Goal: Task Accomplishment & Management: Manage account settings

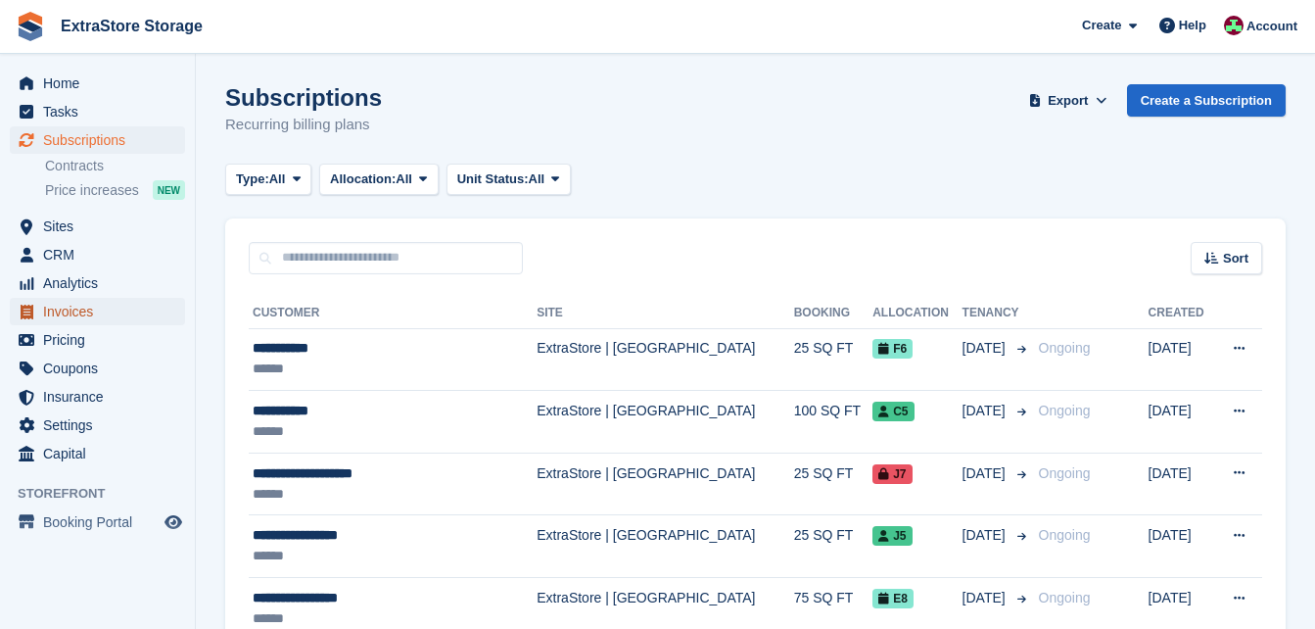
click at [84, 317] on span "Invoices" at bounding box center [102, 311] width 118 height 27
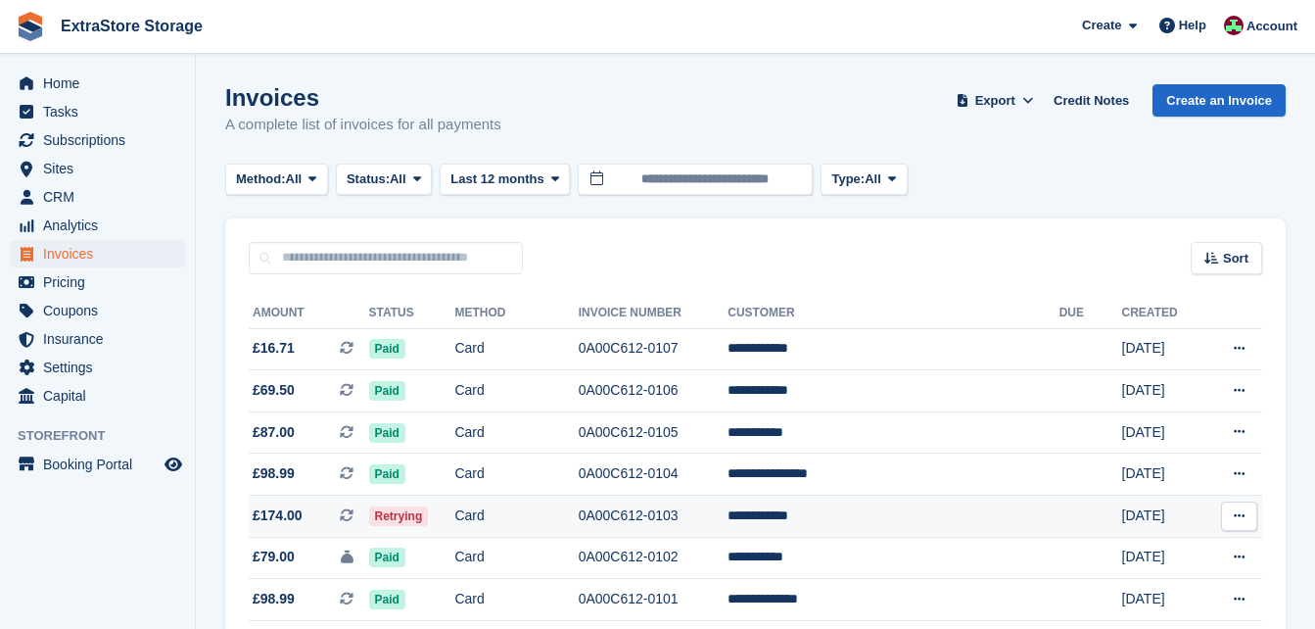
click at [729, 512] on td "0A00C612-0103" at bounding box center [654, 517] width 150 height 42
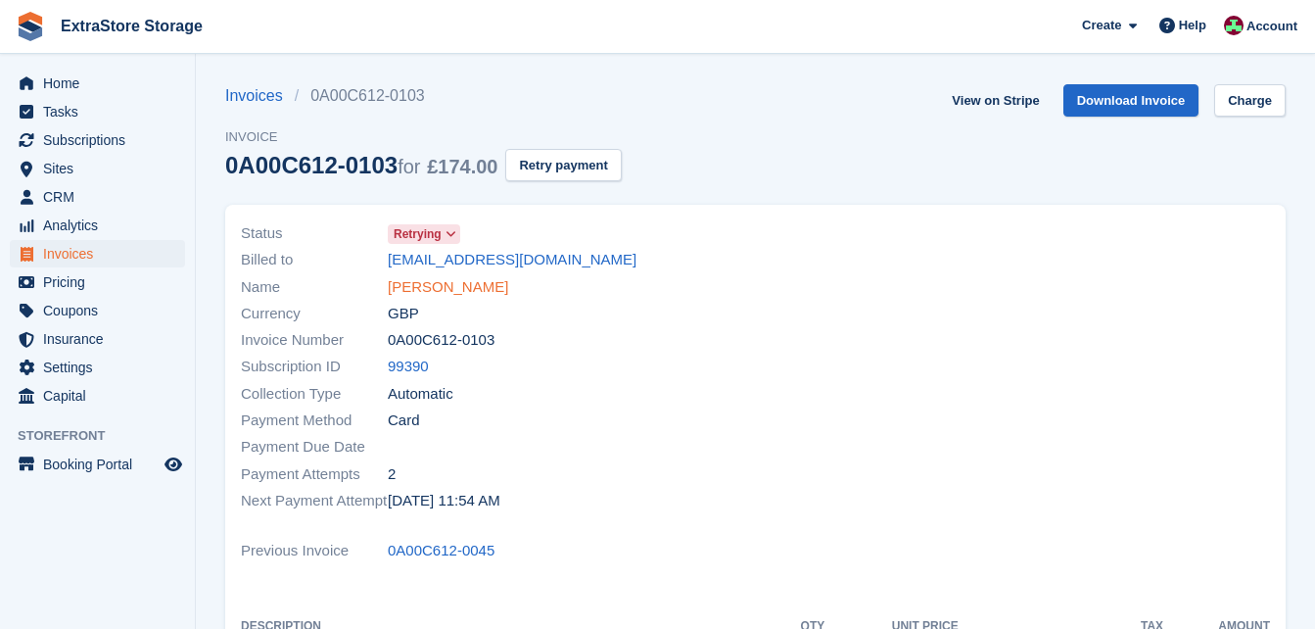
click at [408, 288] on link "[PERSON_NAME]" at bounding box center [448, 287] width 120 height 23
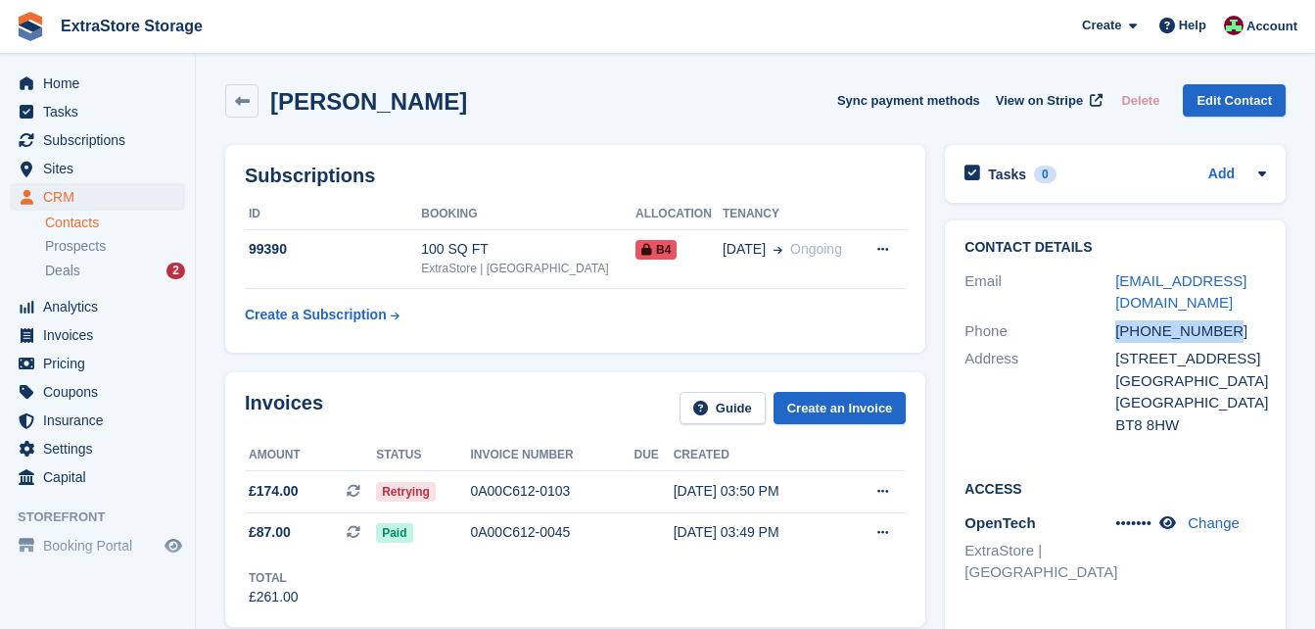
drag, startPoint x: 1235, startPoint y: 334, endPoint x: 1117, endPoint y: 342, distance: 117.8
click at [1117, 342] on div "[PHONE_NUMBER]" at bounding box center [1191, 331] width 151 height 23
drag, startPoint x: 1117, startPoint y: 342, endPoint x: 1152, endPoint y: 334, distance: 35.2
copy div "[PHONE_NUMBER]"
drag, startPoint x: 1145, startPoint y: 303, endPoint x: 1115, endPoint y: 282, distance: 36.7
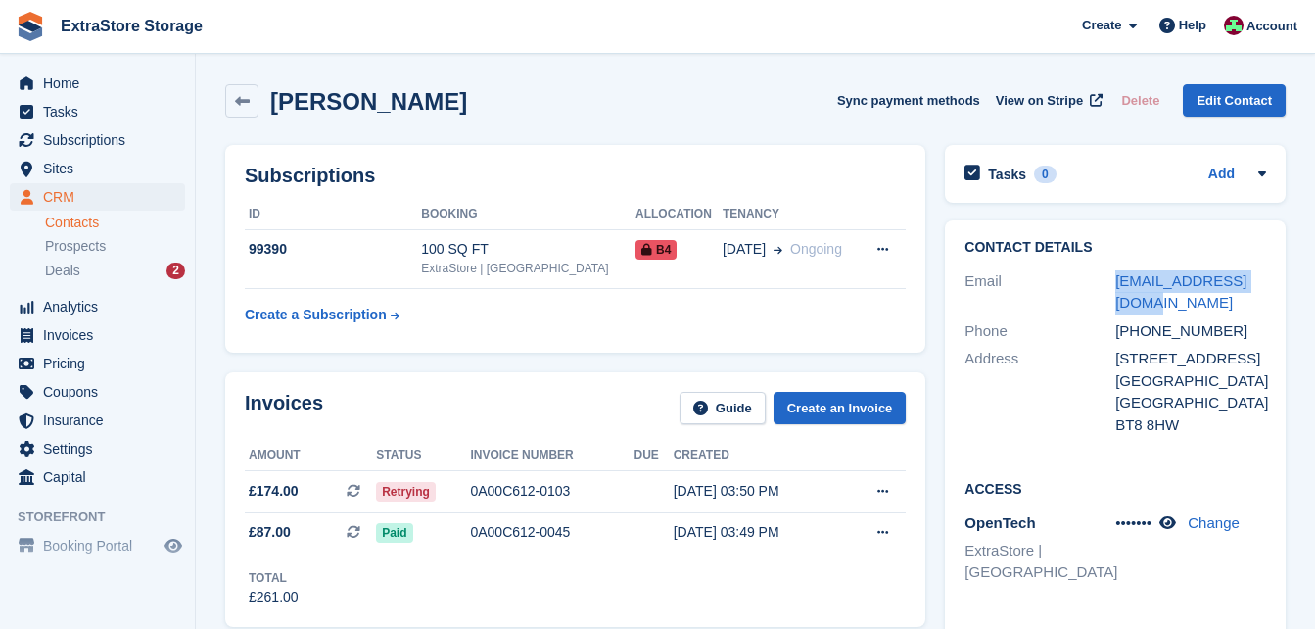
click at [1115, 282] on div "Email nadiamurphy@live.com" at bounding box center [1116, 292] width 302 height 50
drag, startPoint x: 1115, startPoint y: 282, endPoint x: 1126, endPoint y: 283, distance: 11.8
copy div "nadiamurphy@live.com"
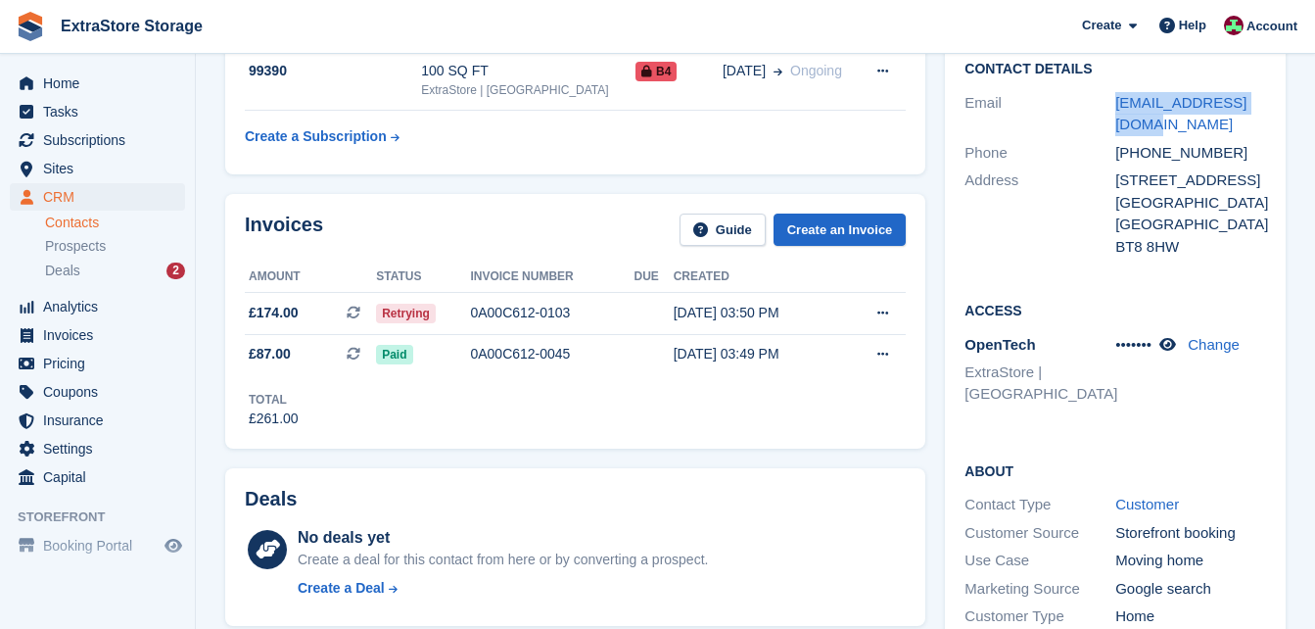
scroll to position [196, 0]
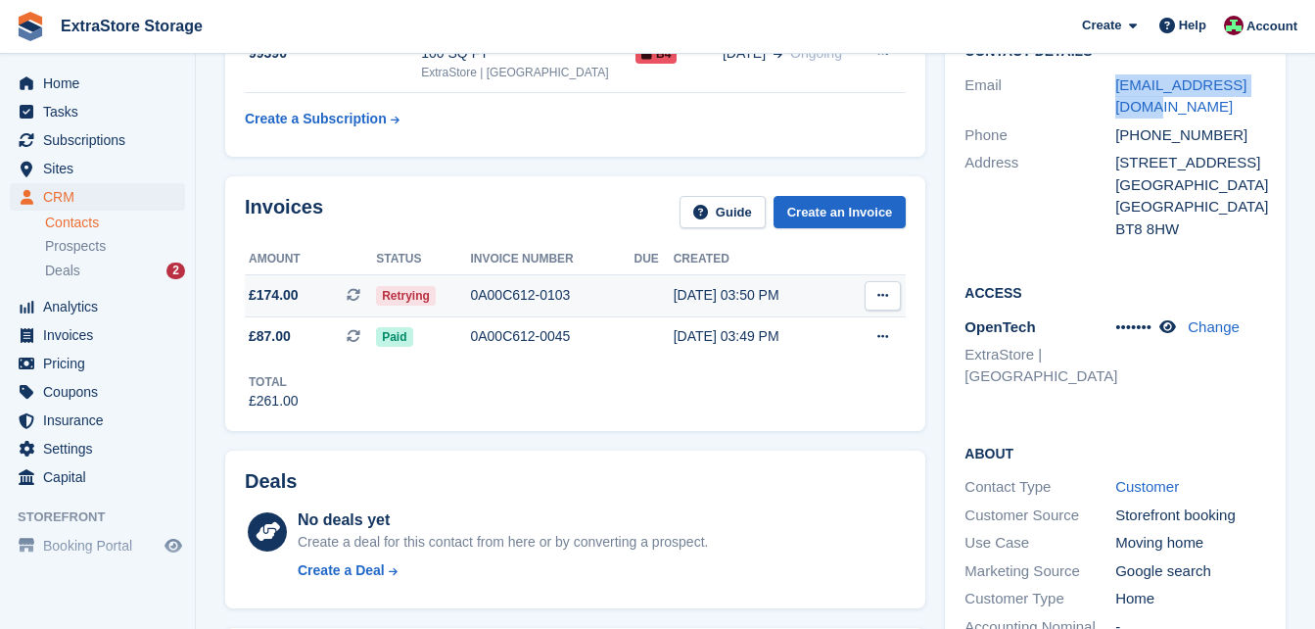
click at [873, 287] on button at bounding box center [883, 295] width 36 height 29
click at [806, 331] on p "Download PDF" at bounding box center [807, 333] width 170 height 25
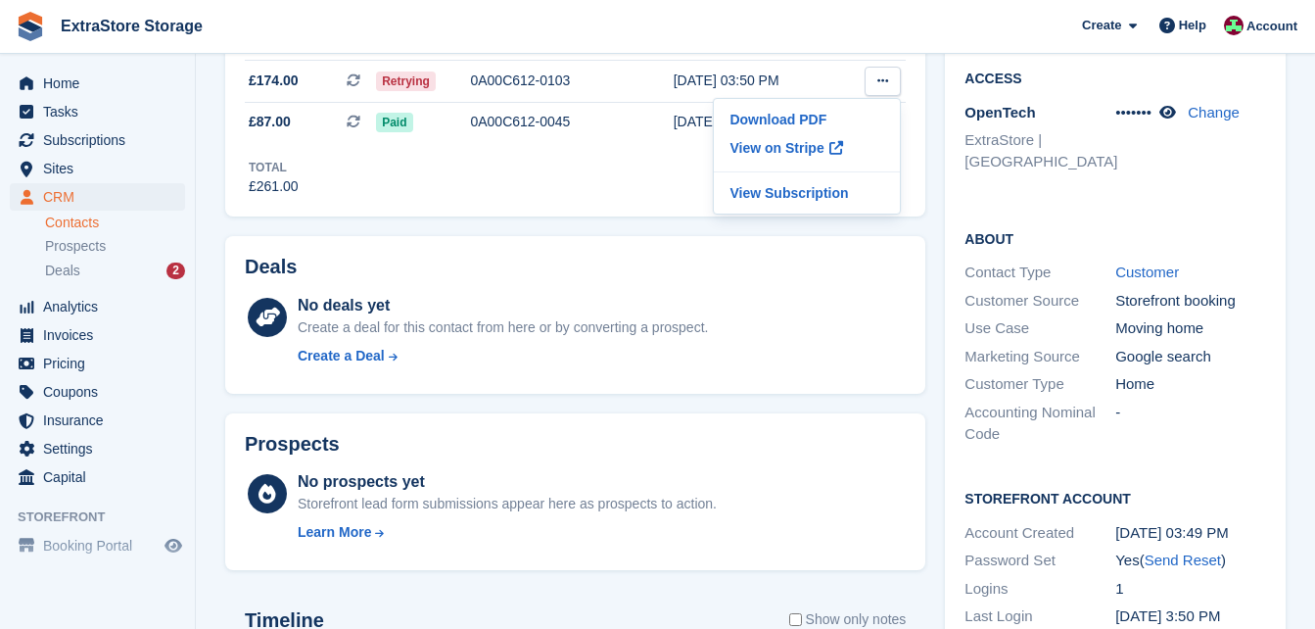
scroll to position [0, 0]
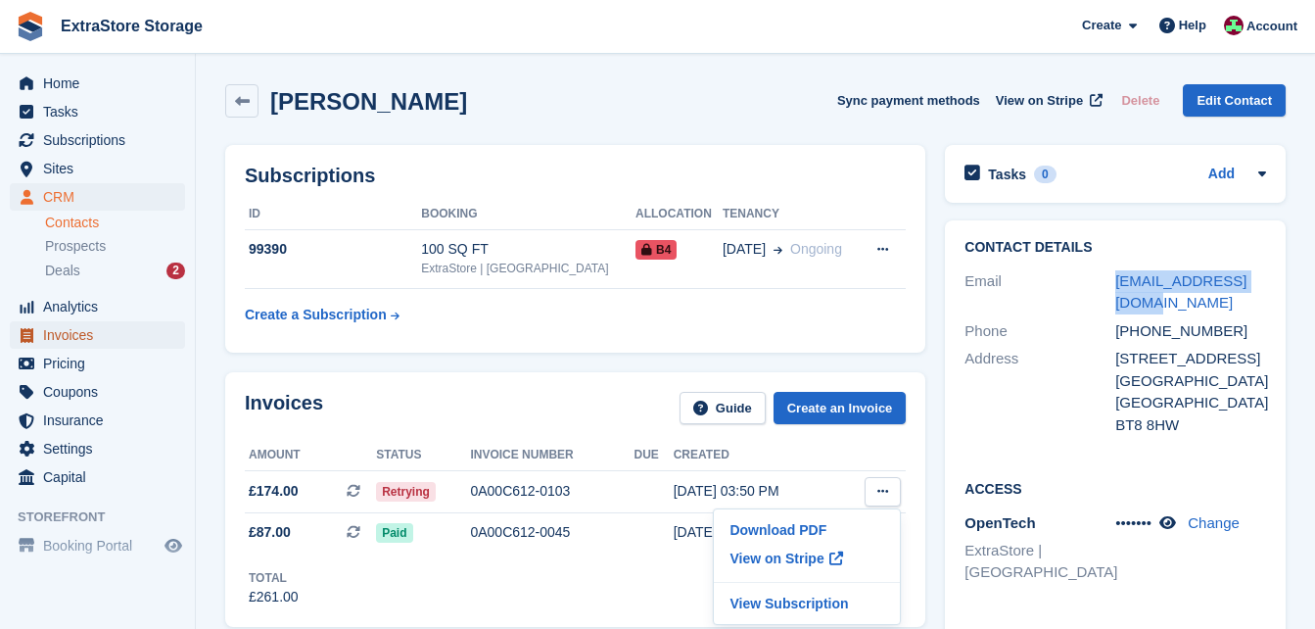
click at [73, 341] on span "Invoices" at bounding box center [102, 334] width 118 height 27
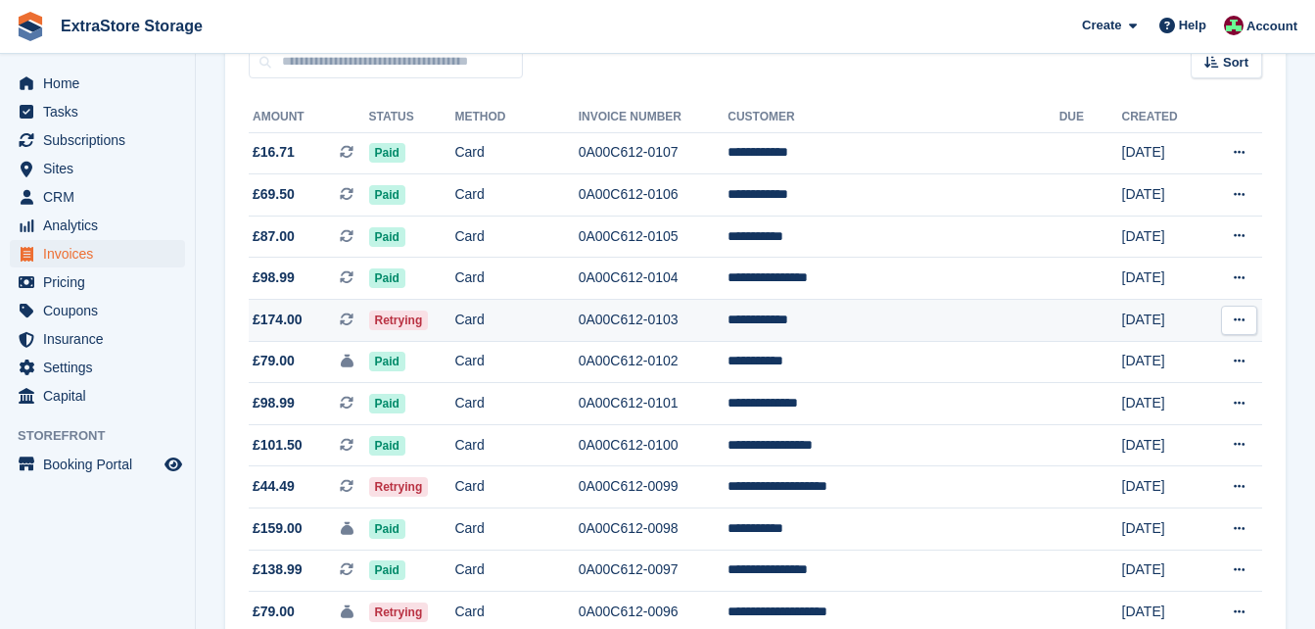
scroll to position [392, 0]
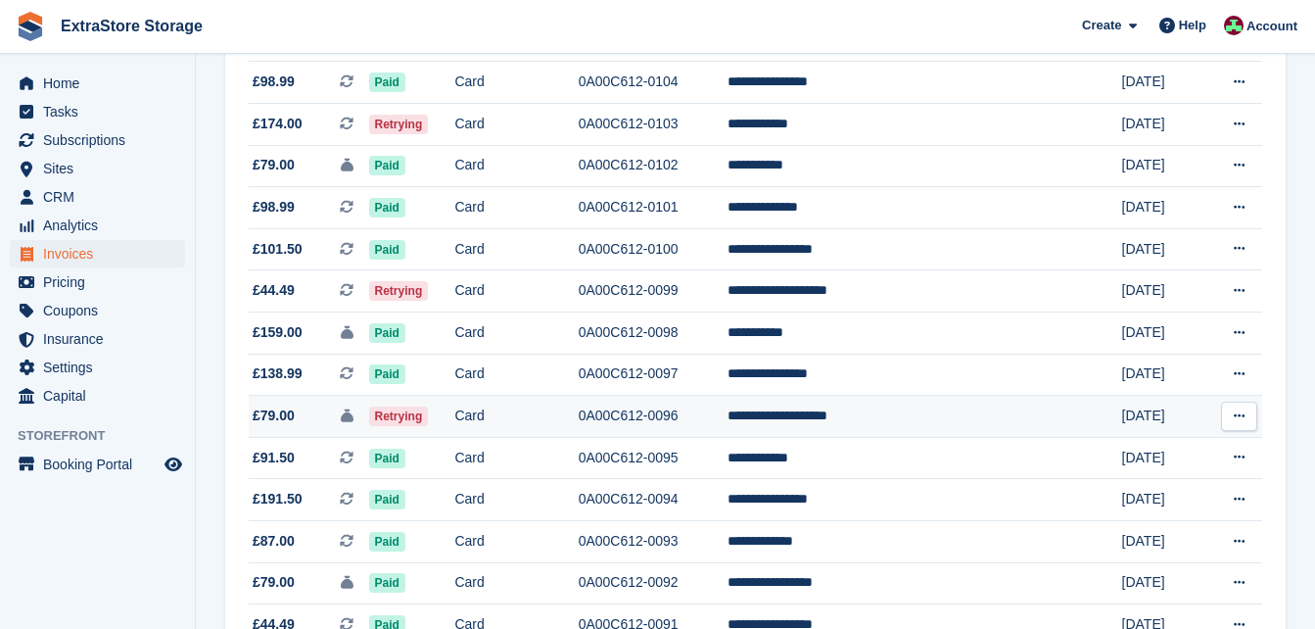
click at [455, 421] on td "Retrying" at bounding box center [412, 417] width 86 height 42
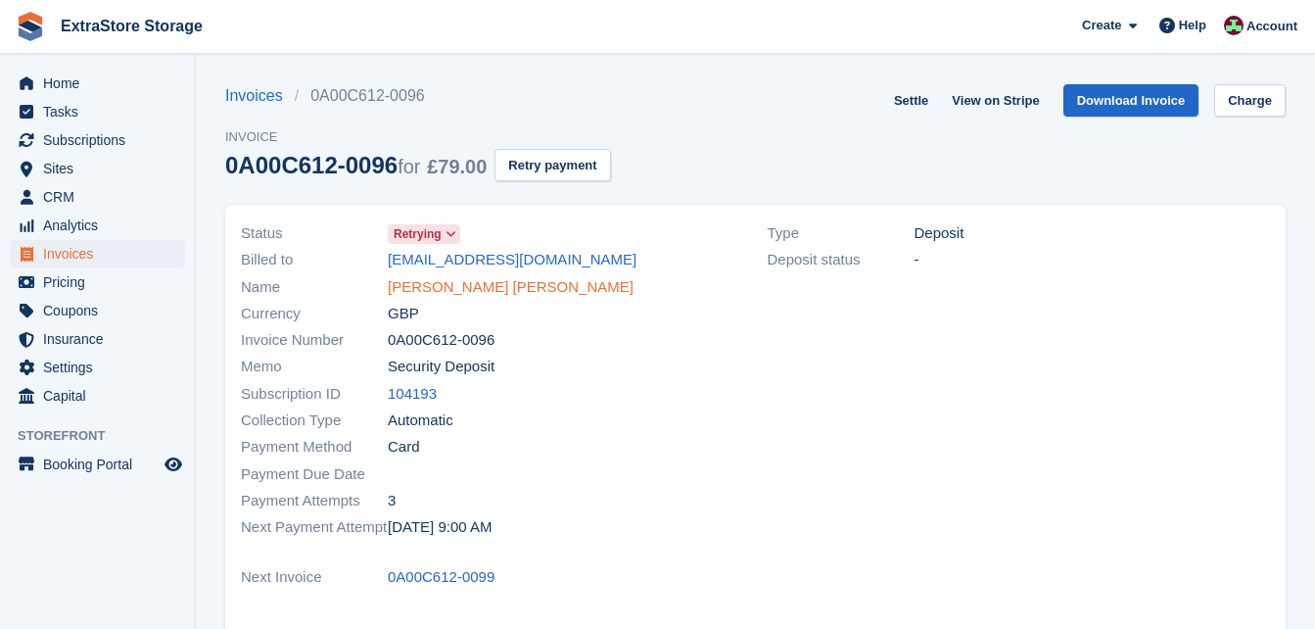
click at [436, 288] on link "Samantha Soltani Rad" at bounding box center [511, 287] width 246 height 23
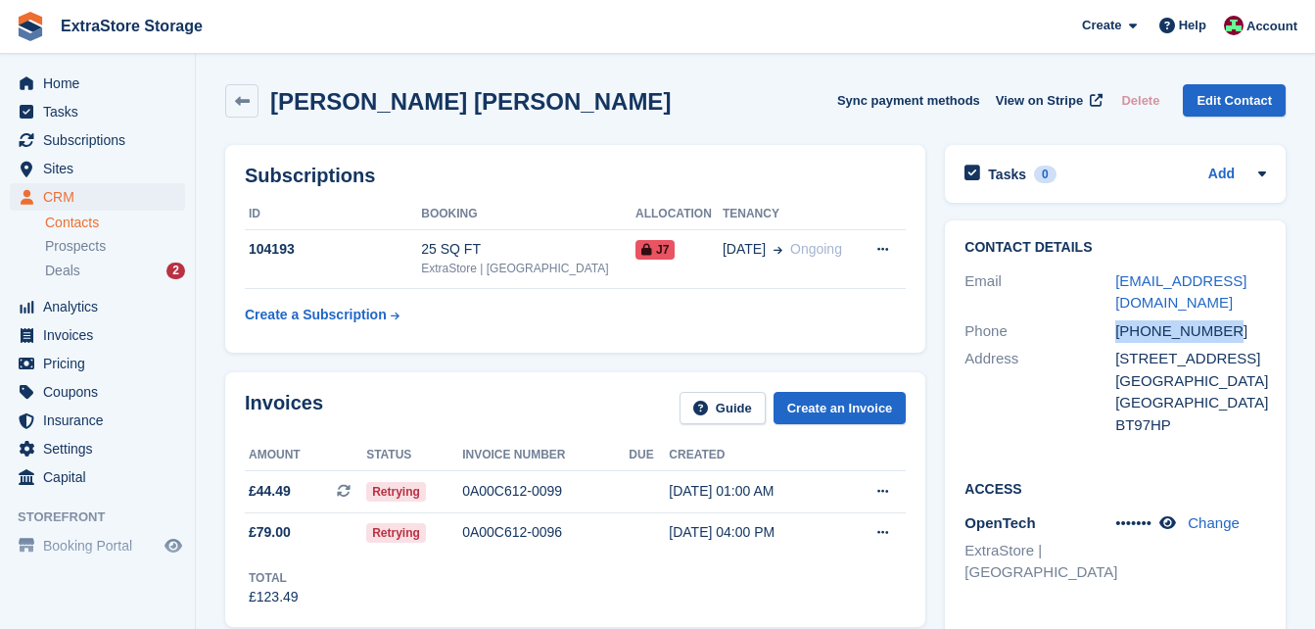
drag, startPoint x: 1235, startPoint y: 330, endPoint x: 1119, endPoint y: 330, distance: 115.6
click at [1119, 330] on div "+447736739559" at bounding box center [1191, 331] width 151 height 23
copy div "+447736739559"
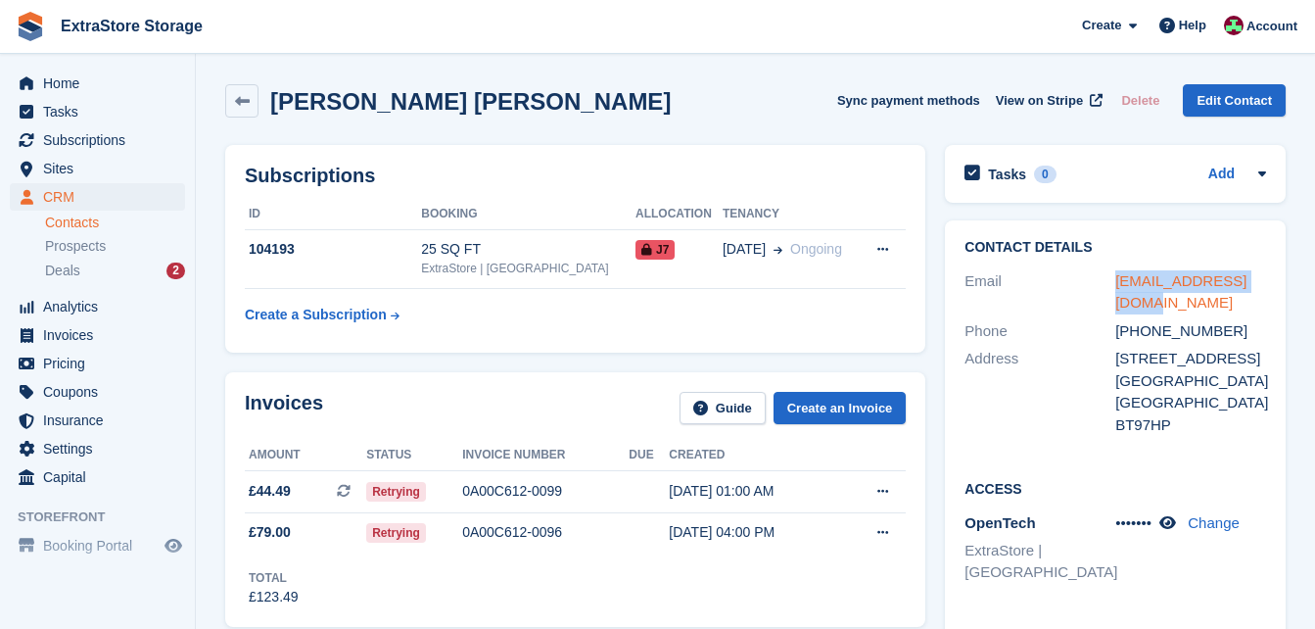
drag, startPoint x: 1155, startPoint y: 301, endPoint x: 1117, endPoint y: 284, distance: 40.8
click at [1117, 284] on div "samrad1398@gmail.com" at bounding box center [1191, 292] width 151 height 44
copy link "samrad1398@gmail.com"
click at [90, 330] on span "Invoices" at bounding box center [102, 334] width 118 height 27
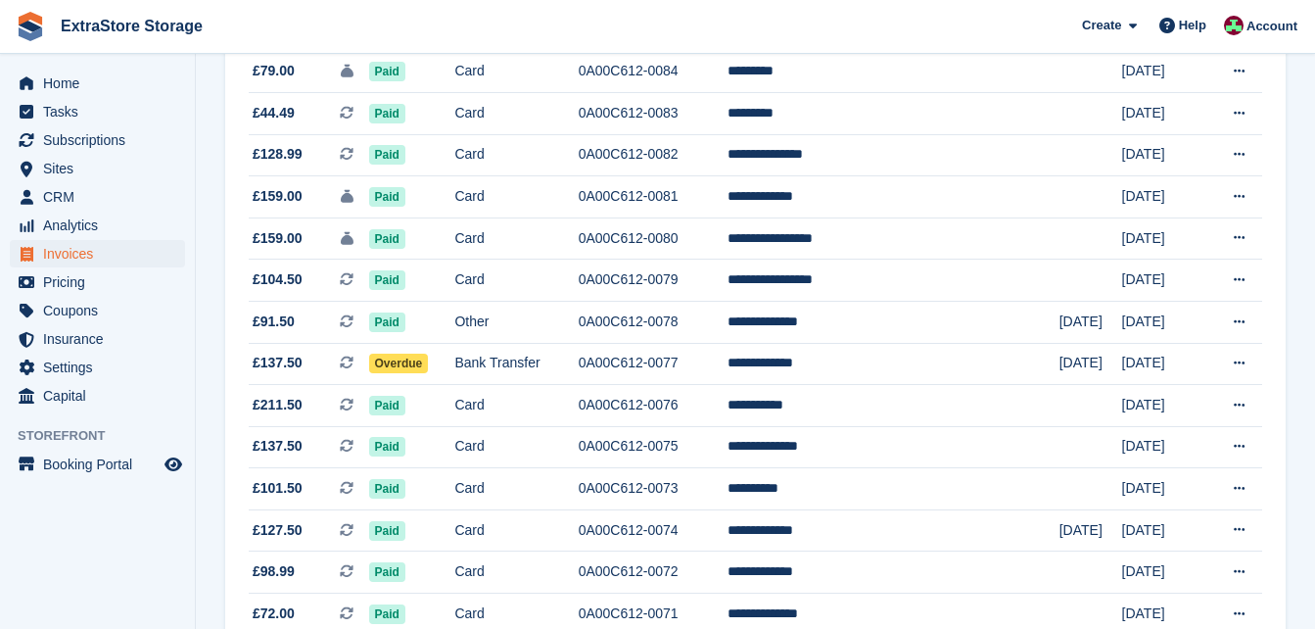
scroll to position [1099, 0]
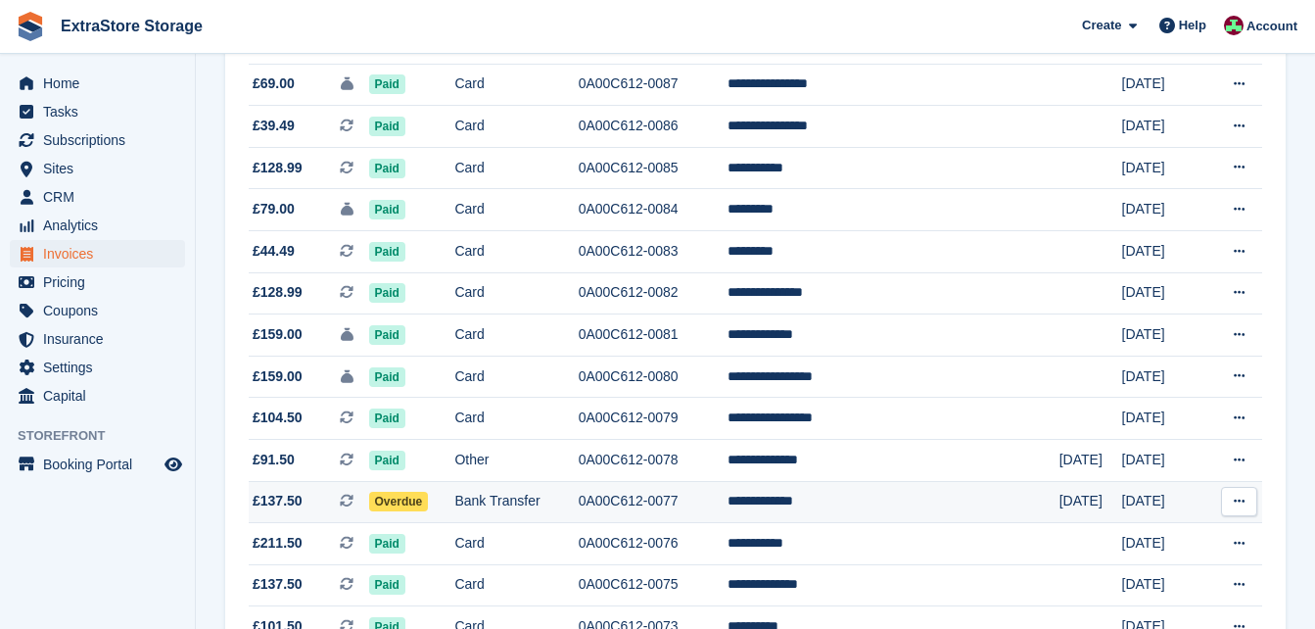
click at [521, 506] on td "Bank Transfer" at bounding box center [515, 502] width 123 height 42
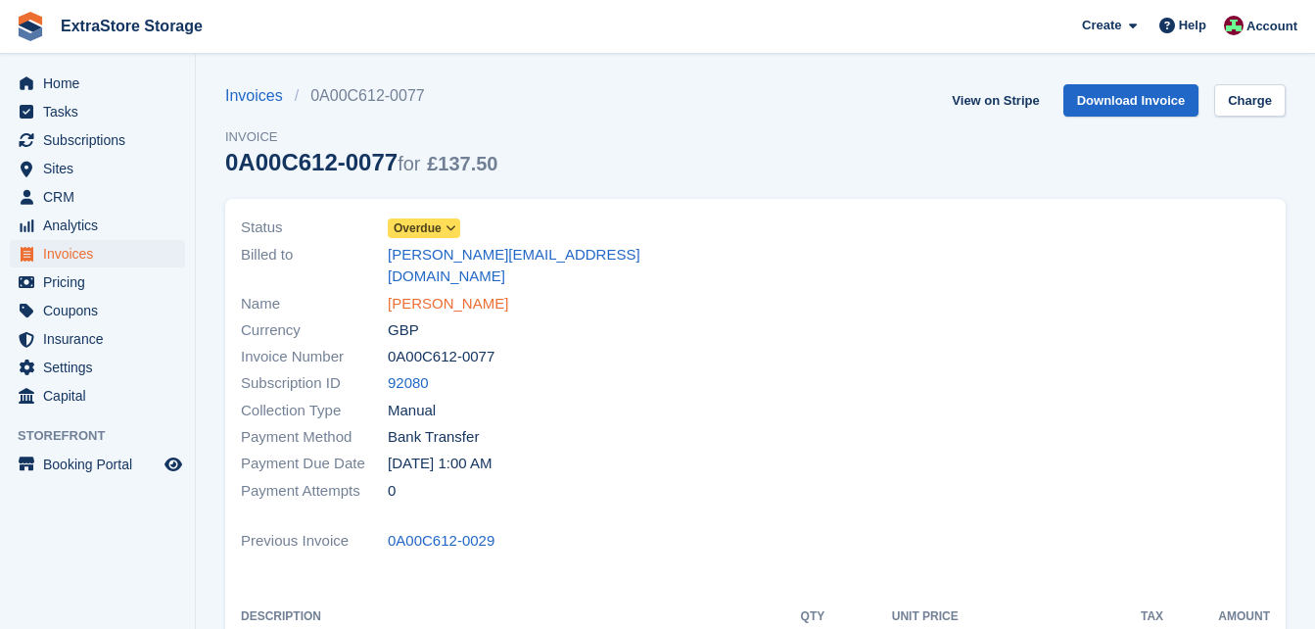
click at [470, 293] on link "Gary Connolly" at bounding box center [448, 304] width 120 height 23
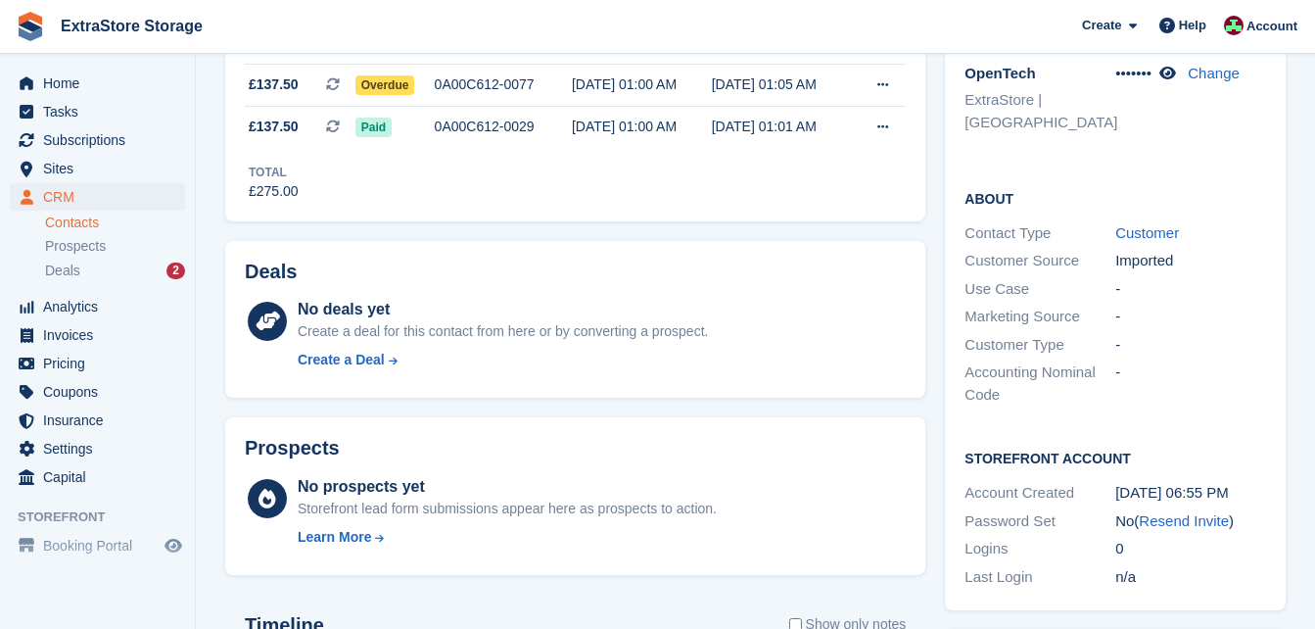
scroll to position [196, 0]
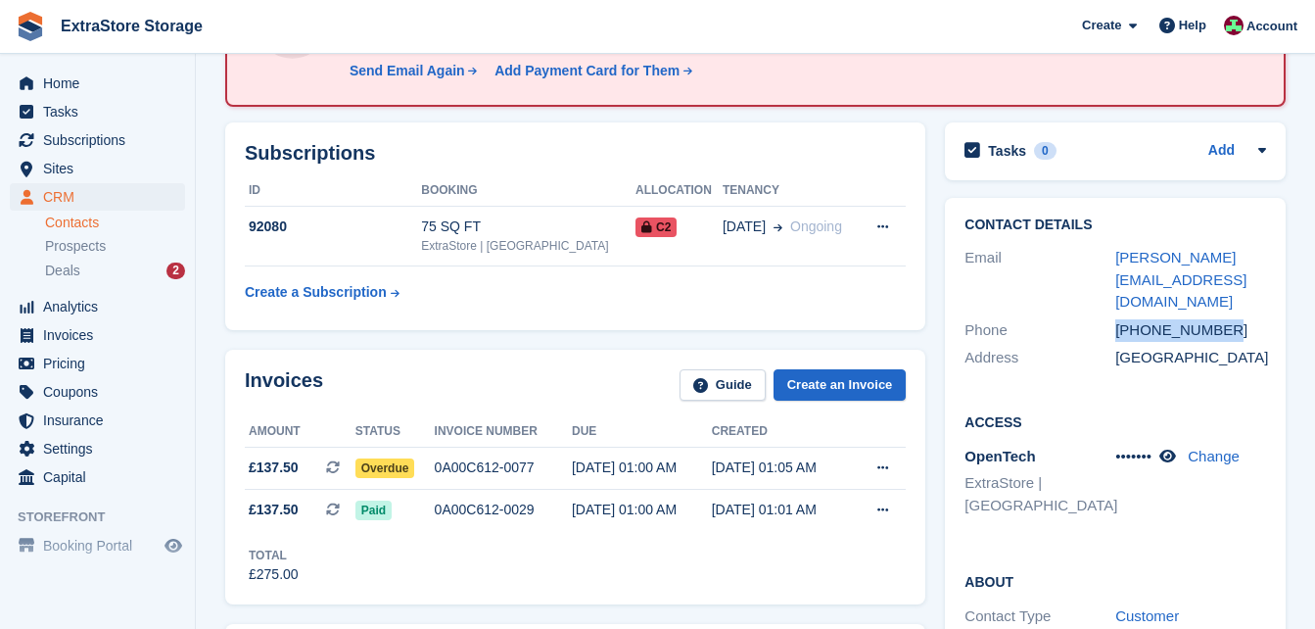
drag, startPoint x: 1231, startPoint y: 309, endPoint x: 1118, endPoint y: 306, distance: 112.7
click at [1118, 319] on div "+447852192568" at bounding box center [1191, 330] width 151 height 23
click at [70, 166] on span "Sites" at bounding box center [102, 168] width 118 height 27
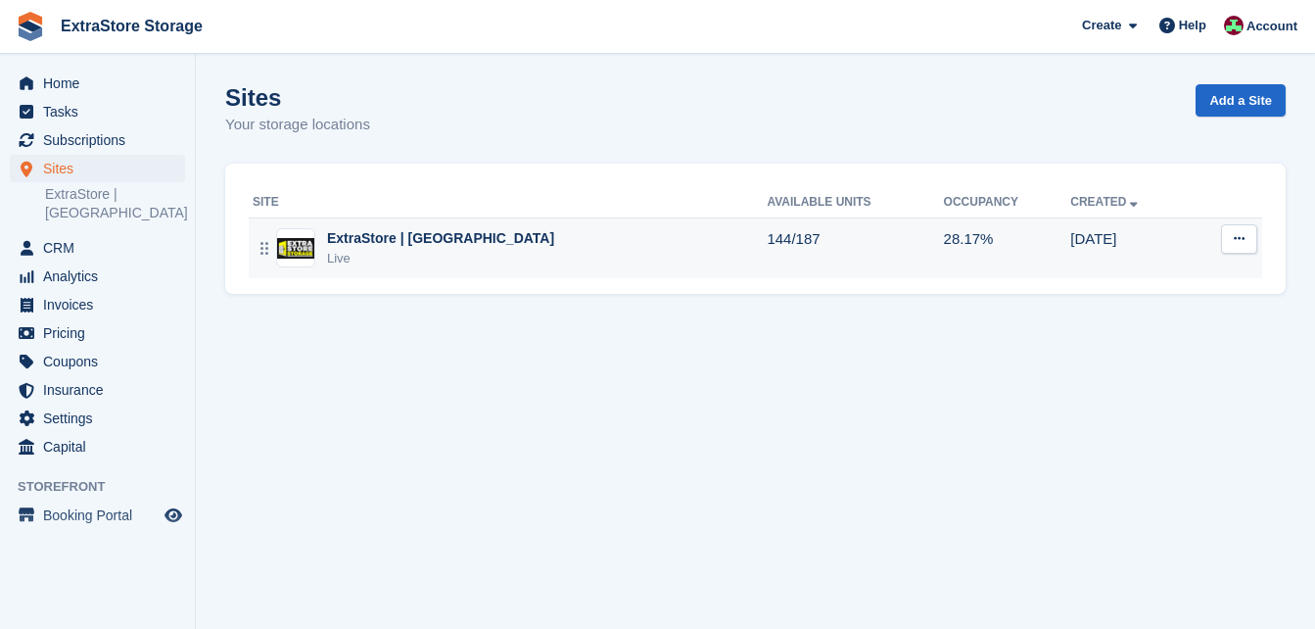
click at [490, 237] on div "ExtraStore | Belfast Live" at bounding box center [510, 248] width 514 height 40
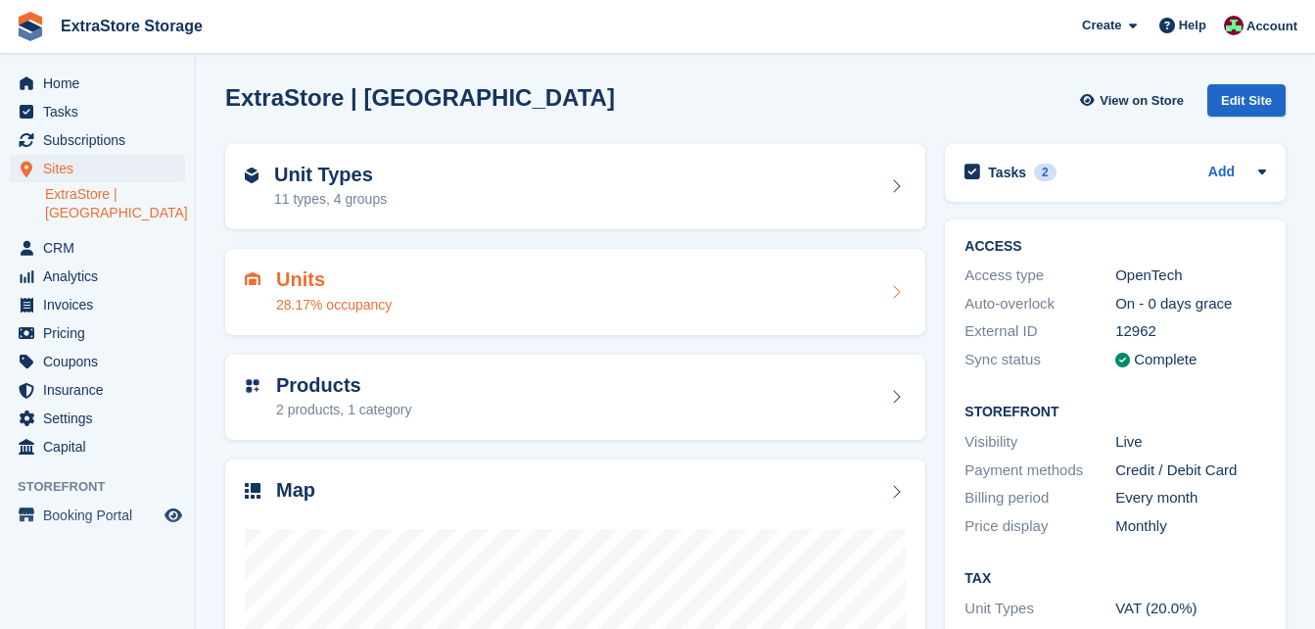
click at [401, 296] on div "Units 28.17% occupancy" at bounding box center [575, 291] width 661 height 47
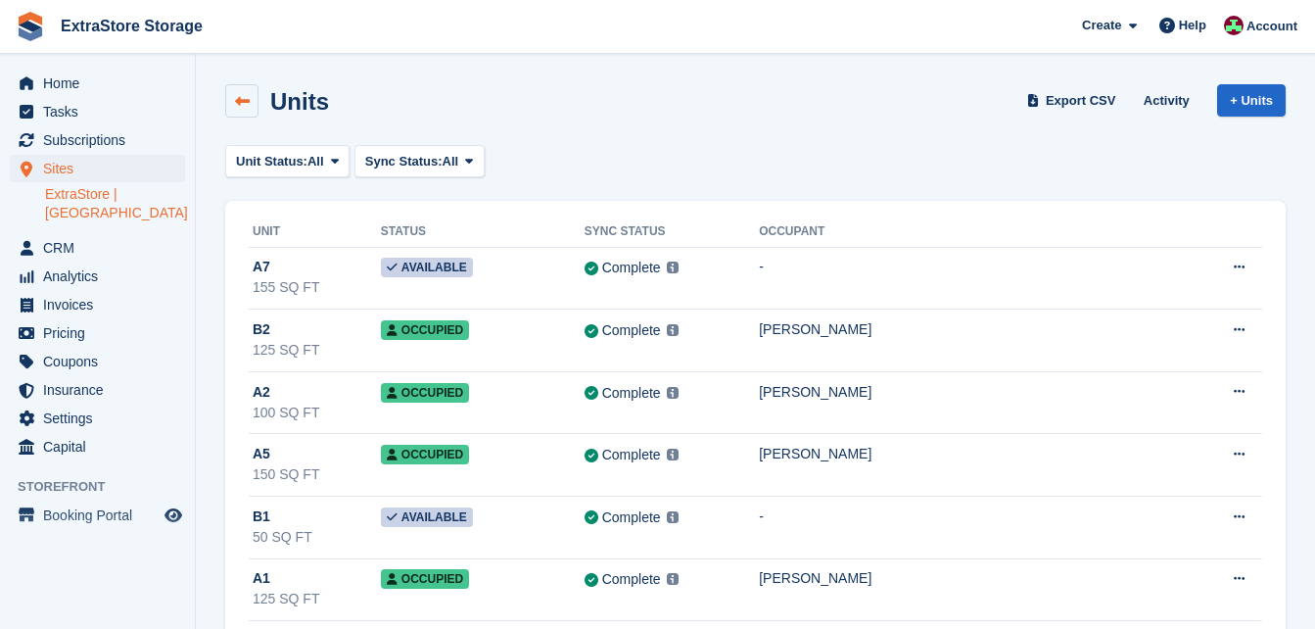
click at [235, 103] on icon at bounding box center [242, 101] width 15 height 15
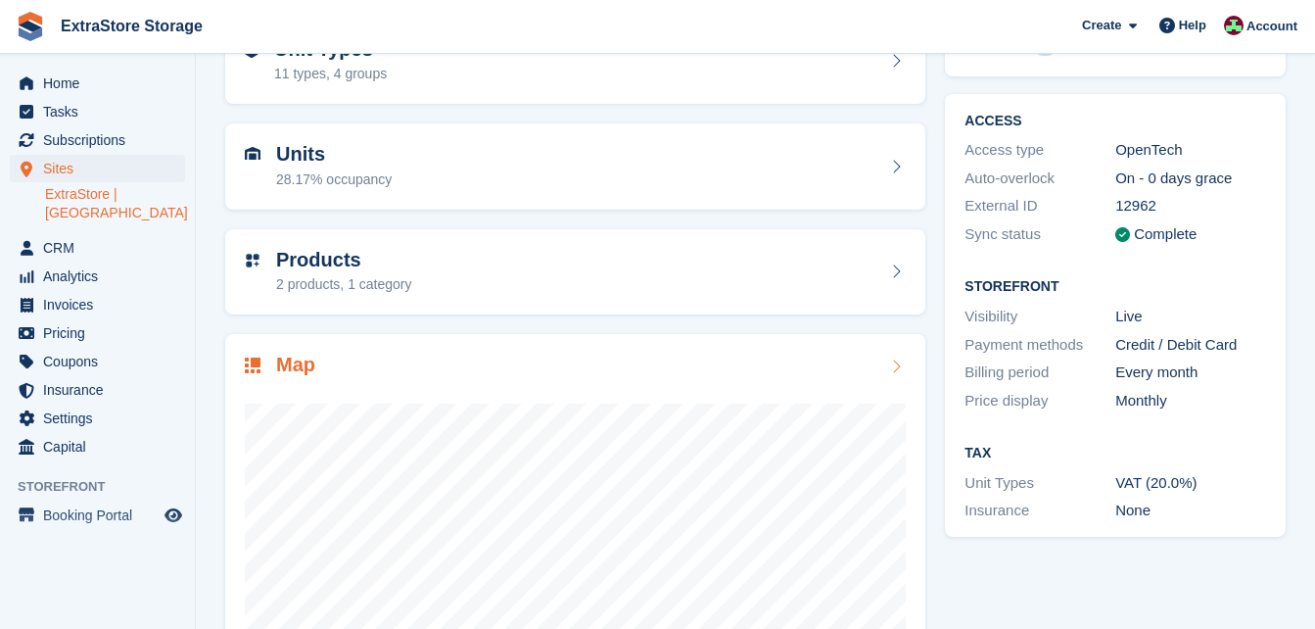
scroll to position [196, 0]
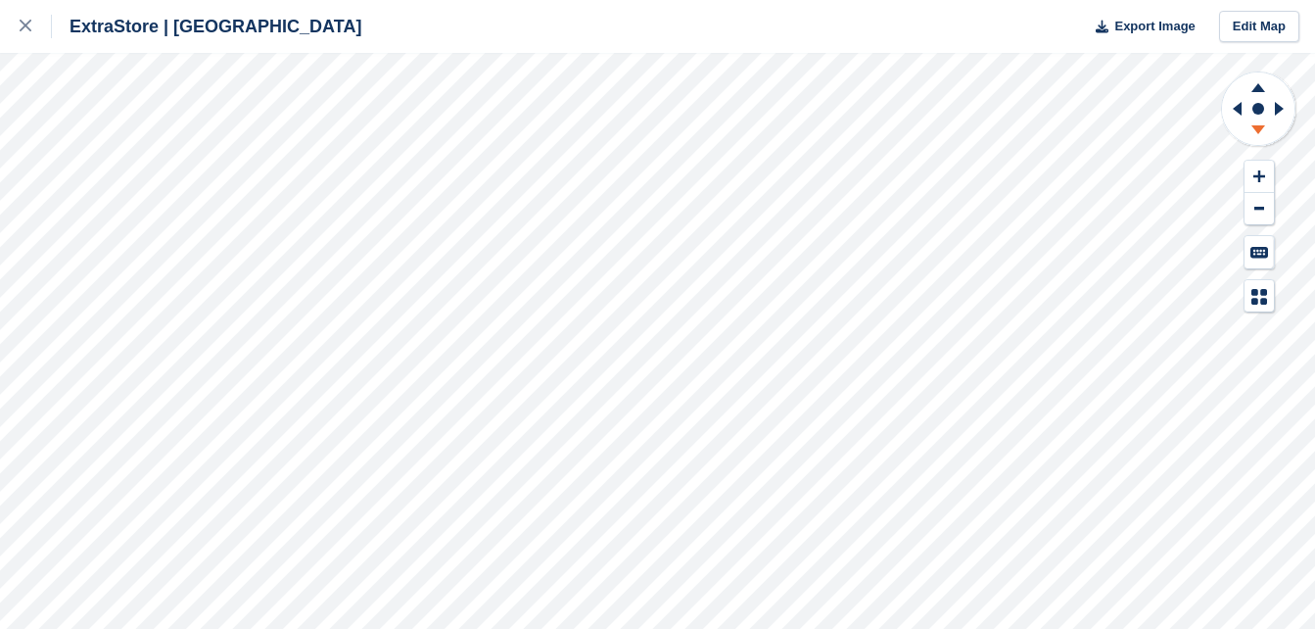
click at [1258, 137] on icon at bounding box center [1258, 132] width 51 height 24
click at [1255, 89] on icon at bounding box center [1259, 87] width 14 height 9
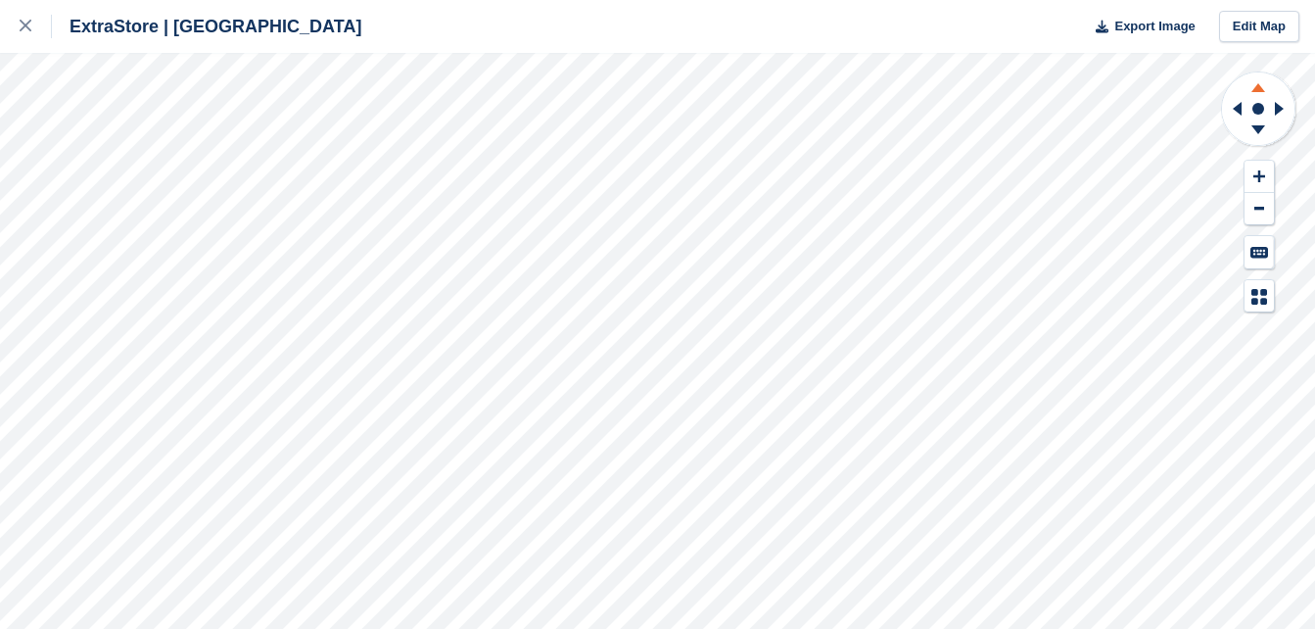
click at [1255, 89] on icon at bounding box center [1259, 87] width 14 height 9
click at [1285, 107] on icon at bounding box center [1282, 108] width 24 height 51
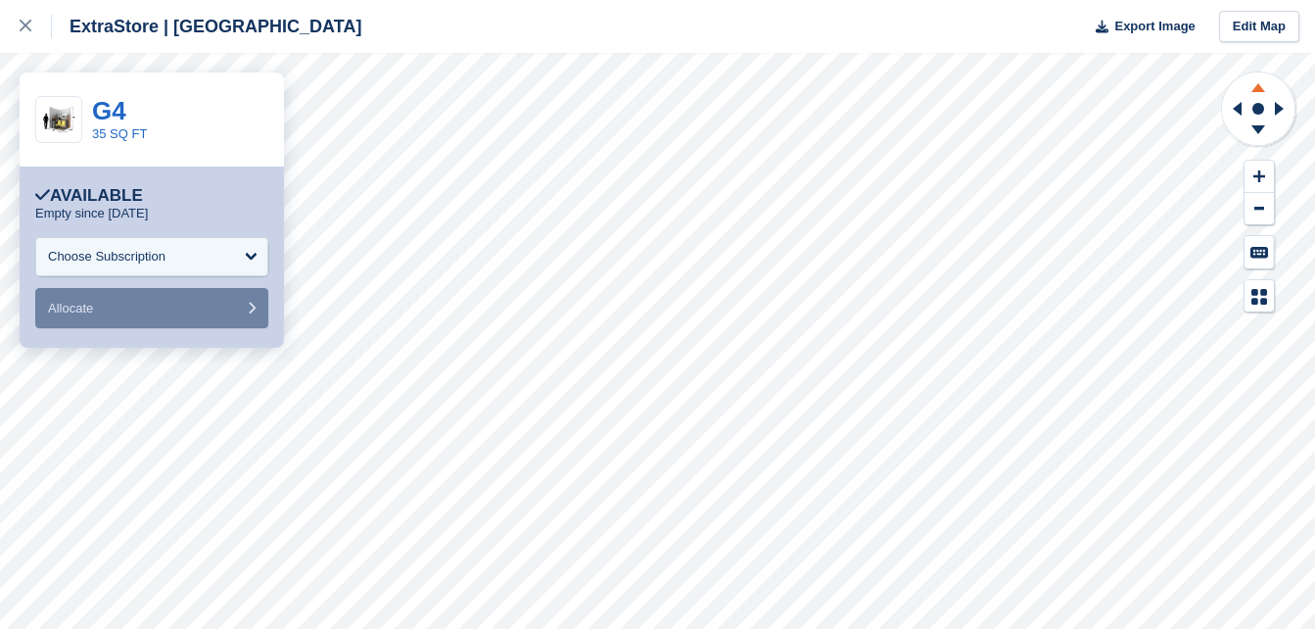
click at [1262, 88] on icon at bounding box center [1258, 84] width 51 height 24
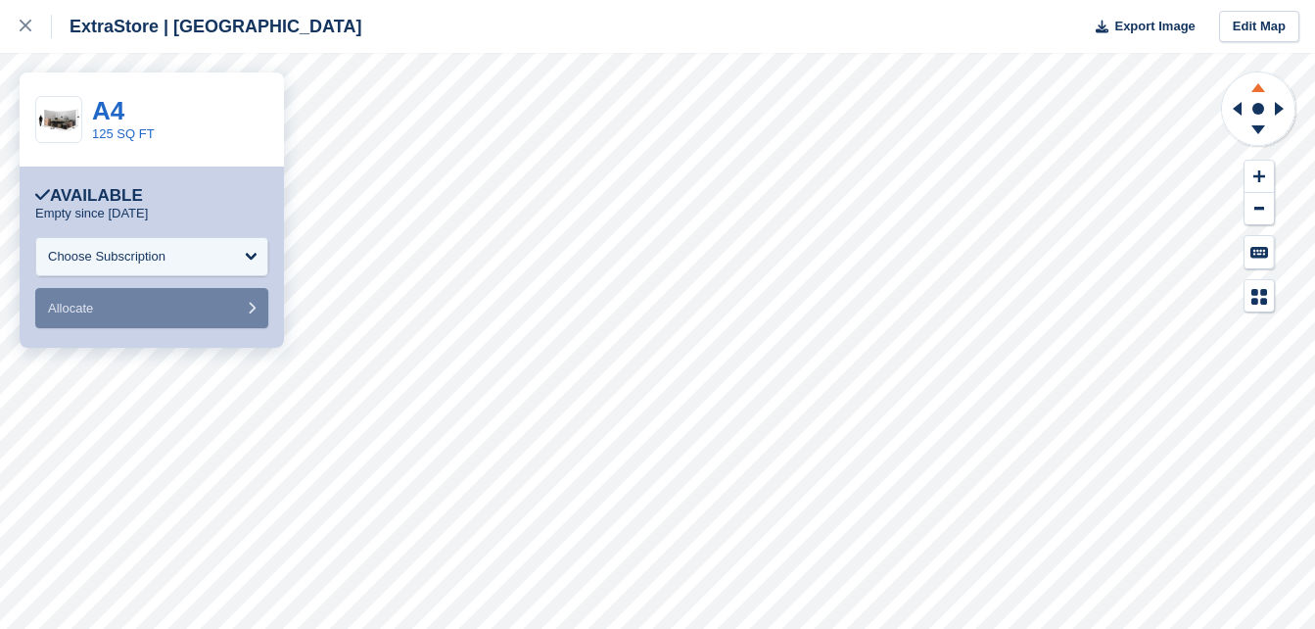
click at [1259, 87] on icon at bounding box center [1259, 87] width 14 height 9
click at [1257, 134] on icon at bounding box center [1258, 132] width 51 height 24
click at [20, 27] on icon at bounding box center [26, 26] width 12 height 12
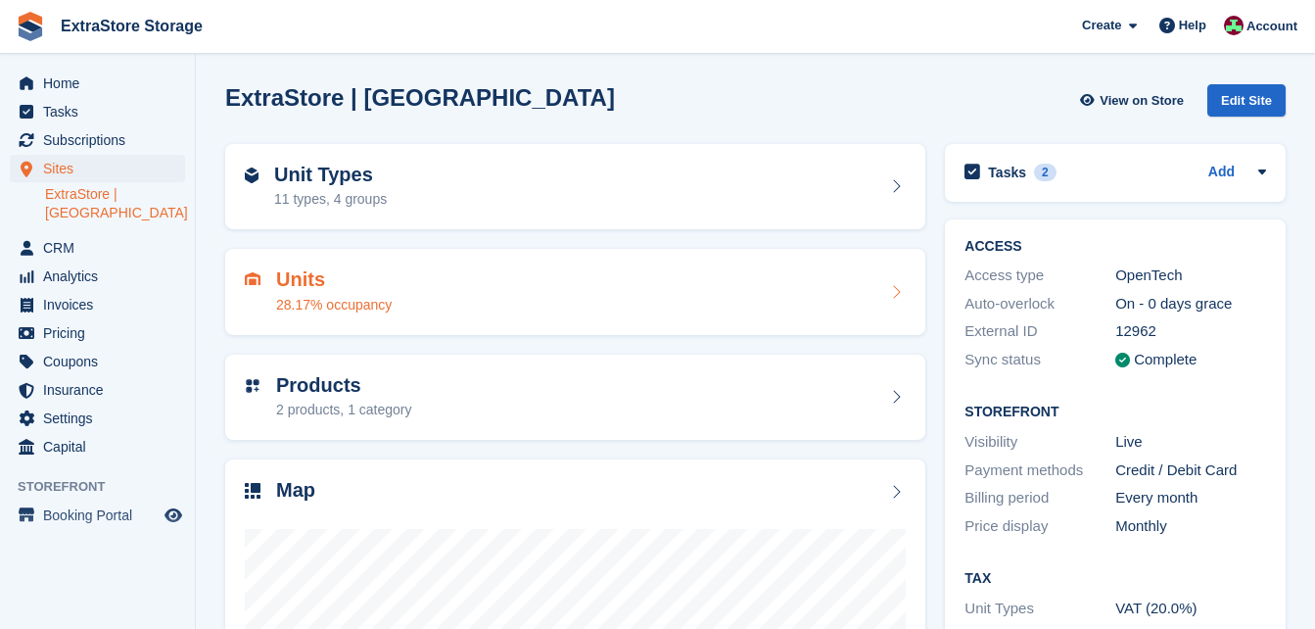
click at [345, 275] on h2 "Units" at bounding box center [334, 279] width 116 height 23
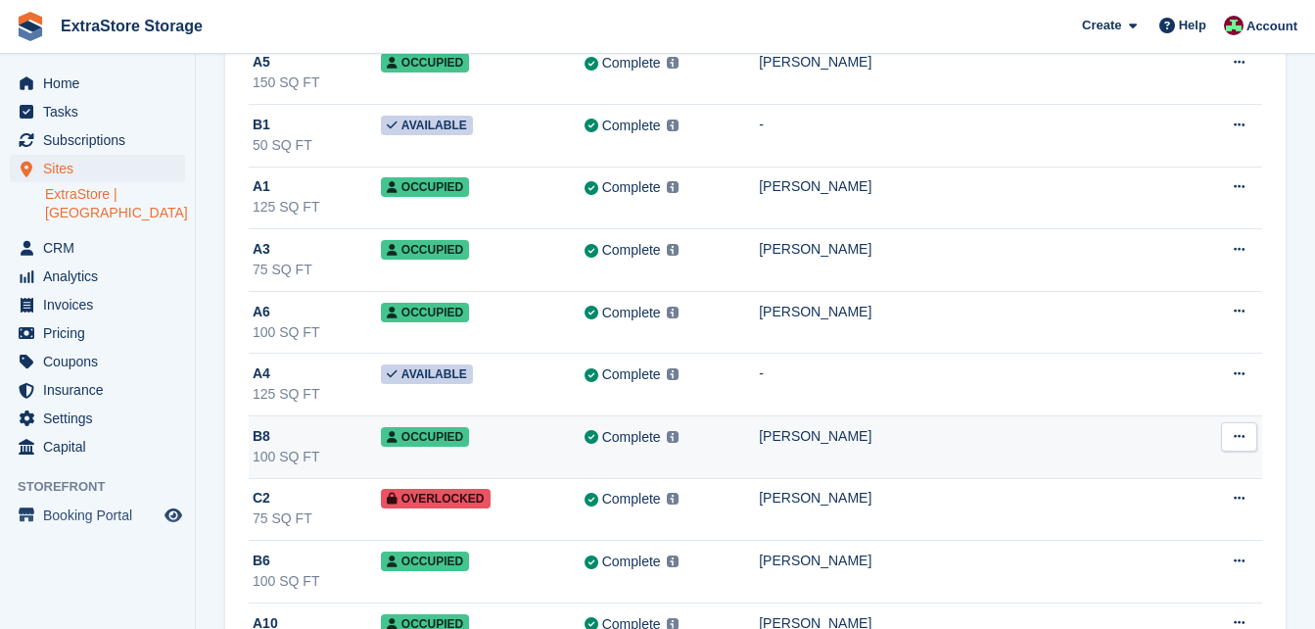
scroll to position [588, 0]
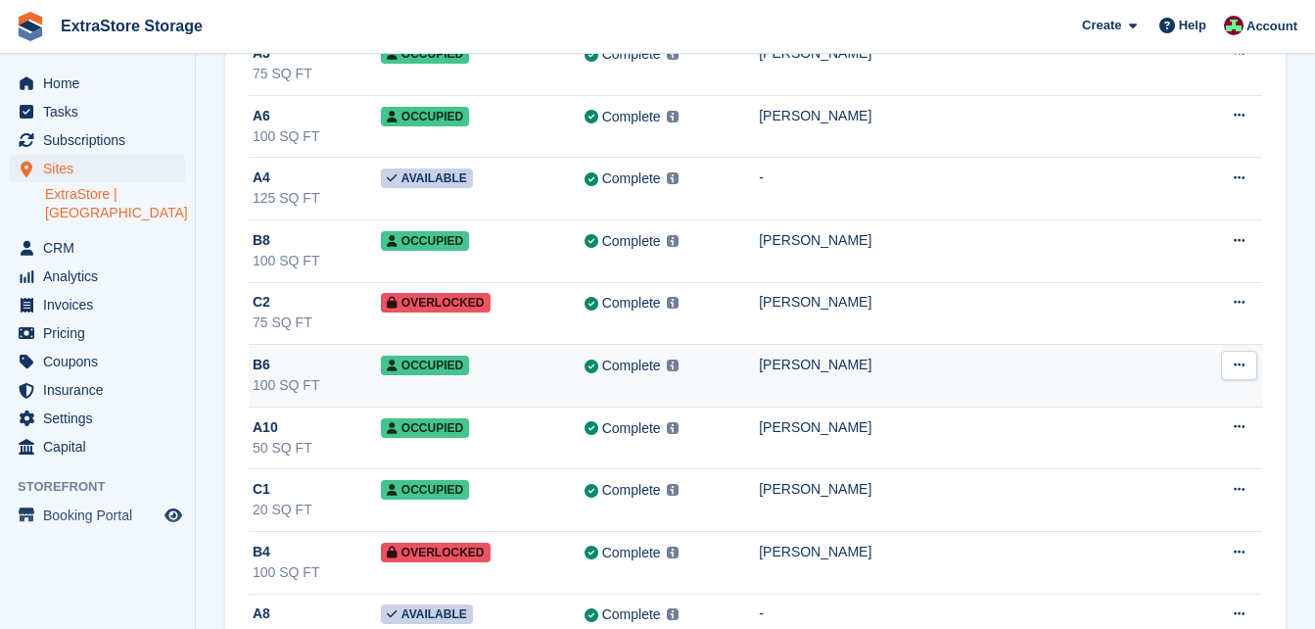
click at [551, 377] on td "Occupied" at bounding box center [483, 376] width 204 height 63
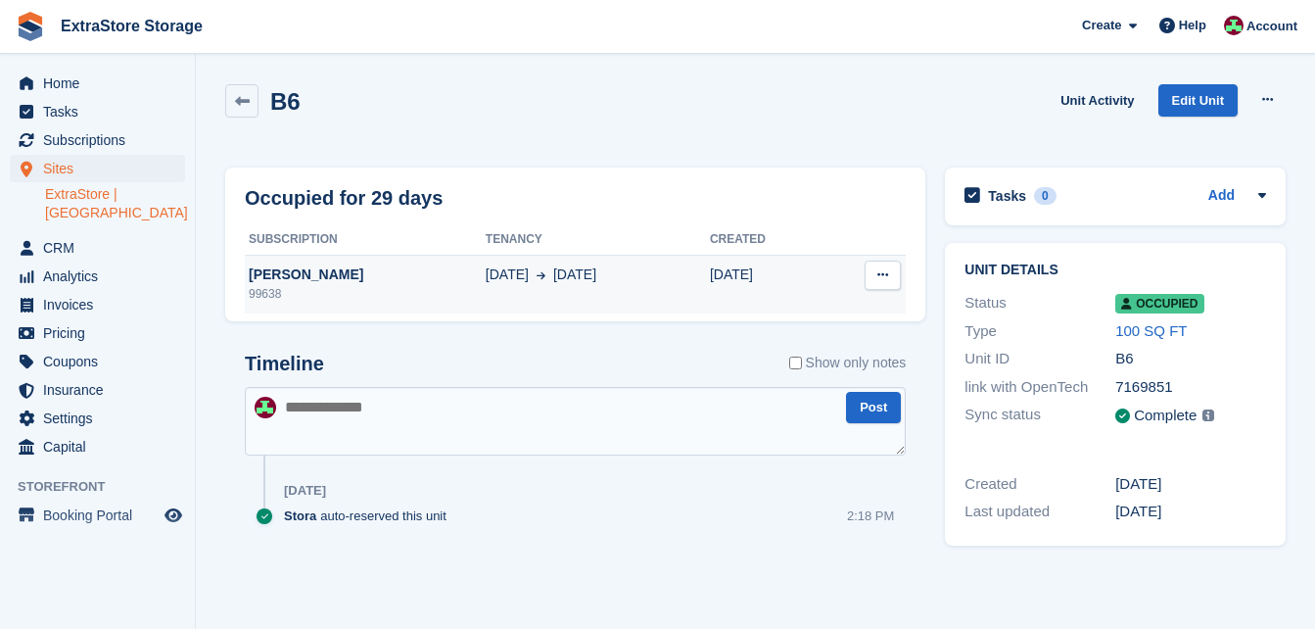
click at [277, 273] on div "[PERSON_NAME]" at bounding box center [365, 274] width 241 height 21
